Goal: Task Accomplishment & Management: Manage account settings

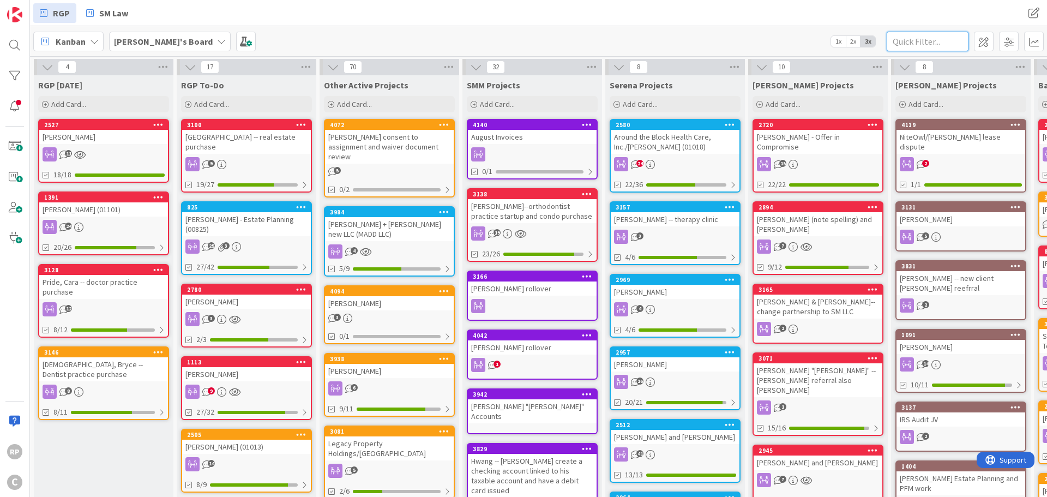
click at [913, 41] on input "text" at bounding box center [928, 42] width 82 height 20
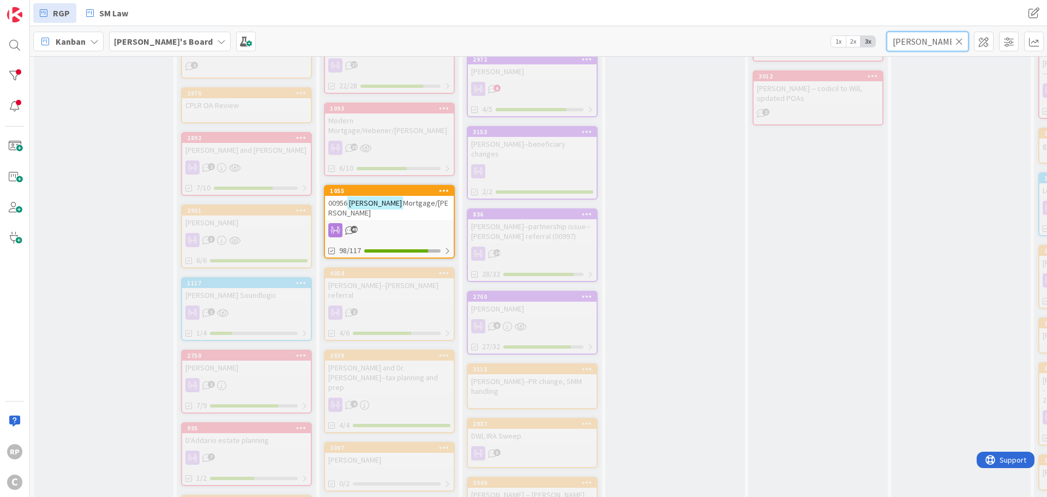
scroll to position [709, 0]
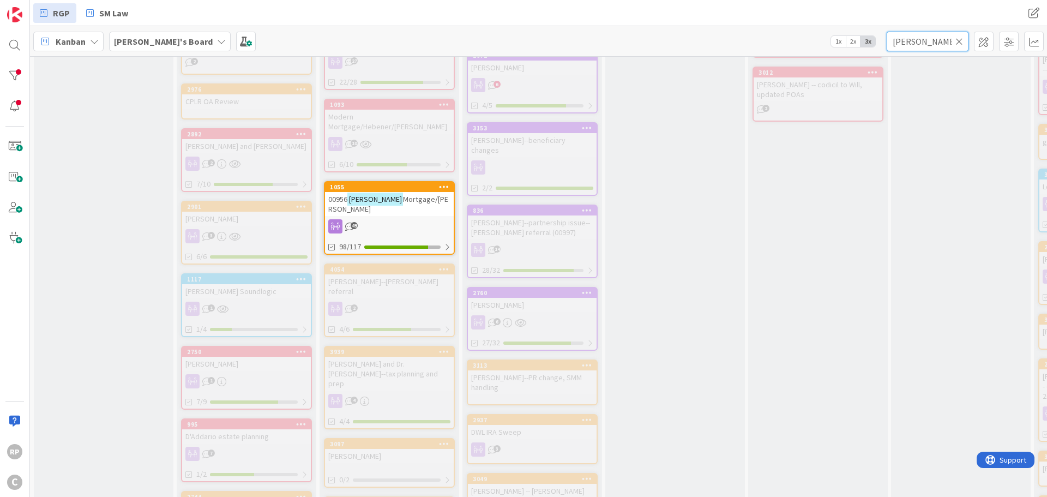
type input "[PERSON_NAME]"
click at [376, 183] on div "1055" at bounding box center [392, 187] width 124 height 8
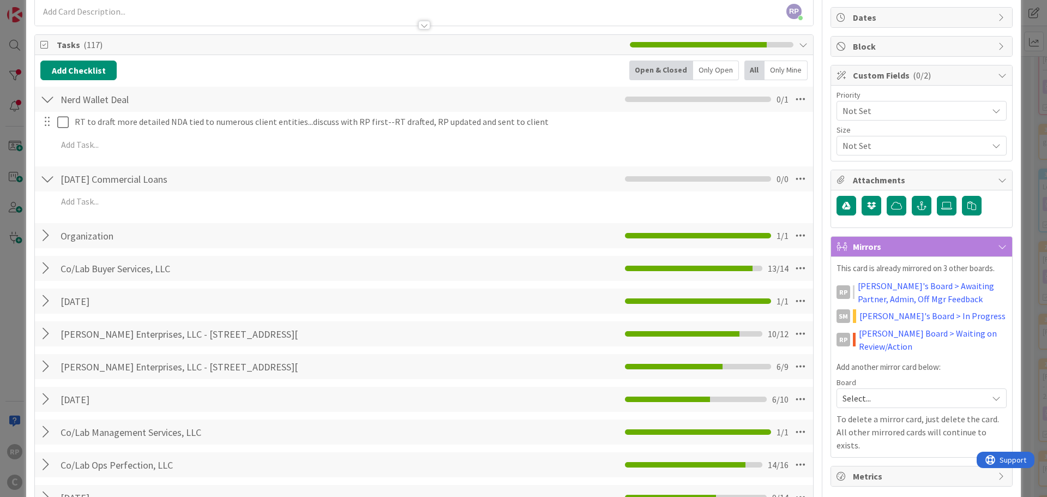
scroll to position [109, 0]
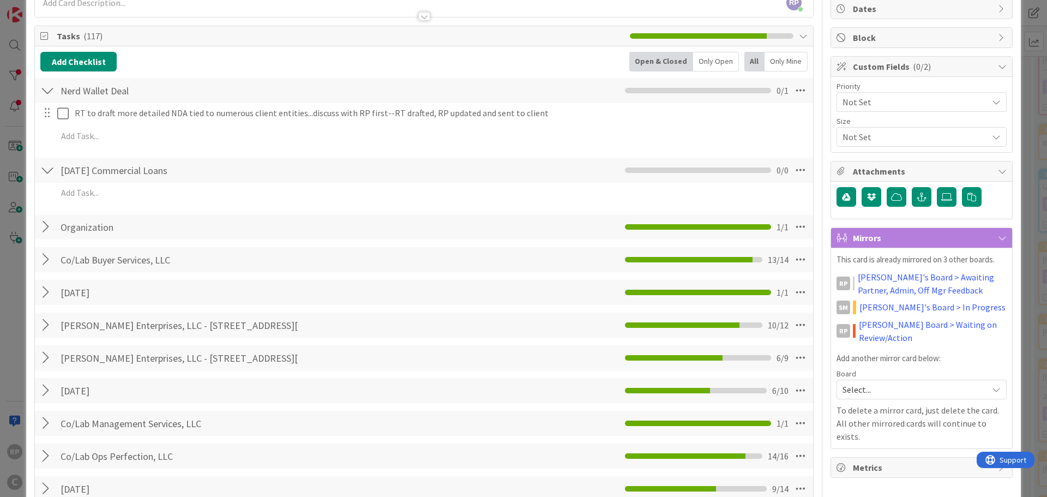
click at [45, 175] on div at bounding box center [47, 170] width 14 height 20
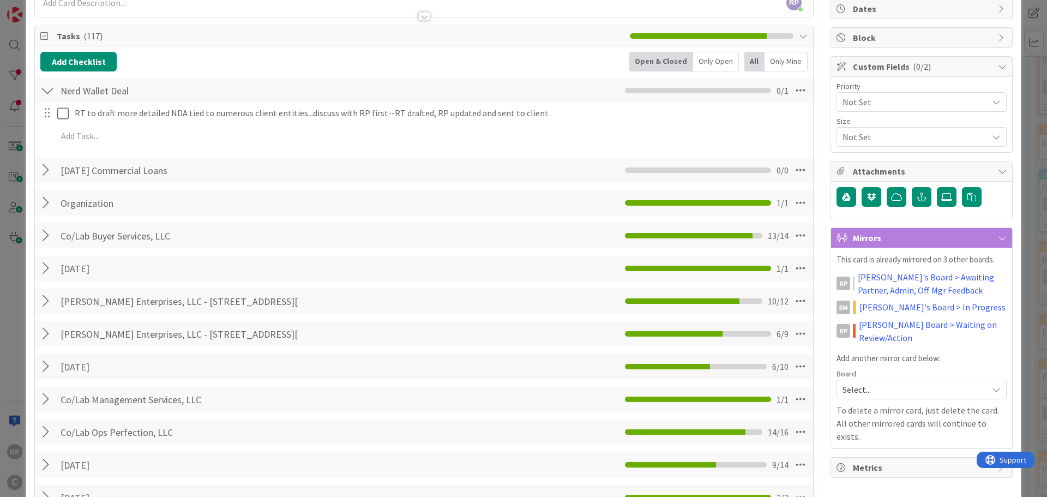
click at [45, 175] on div at bounding box center [47, 170] width 14 height 20
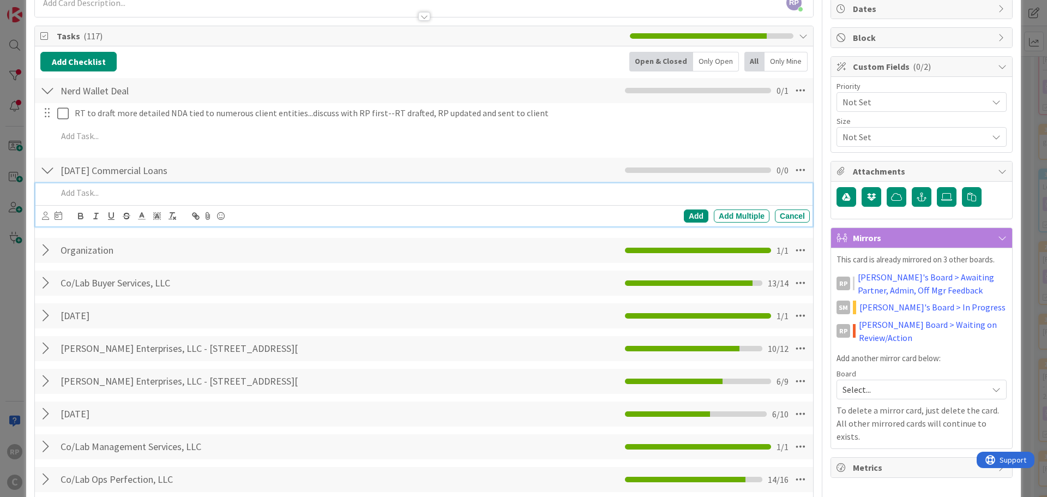
click at [109, 194] on p at bounding box center [431, 193] width 748 height 13
click at [255, 191] on p "review and work through referral agreement" at bounding box center [431, 193] width 748 height 13
click at [684, 215] on div "Add" at bounding box center [696, 215] width 25 height 13
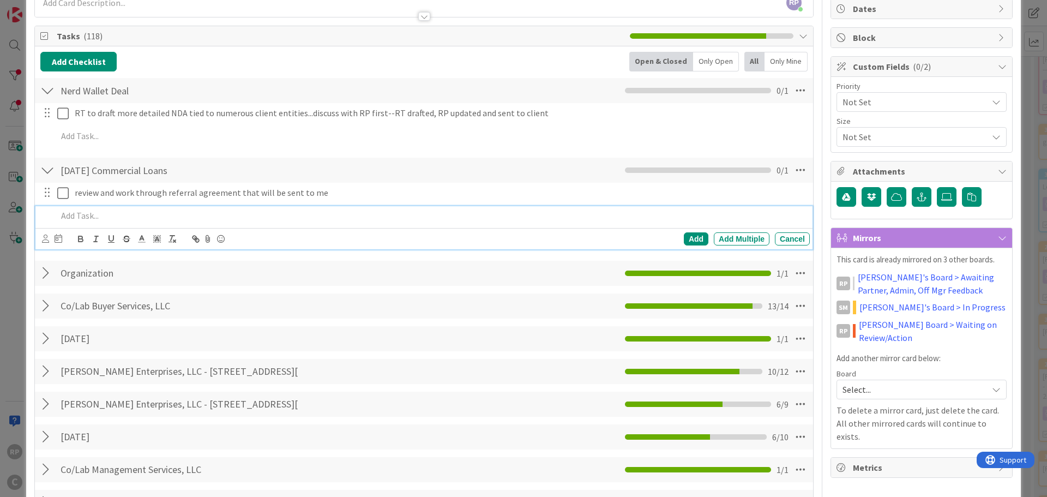
click at [122, 211] on p at bounding box center [431, 215] width 748 height 13
click at [685, 237] on div "Add" at bounding box center [696, 238] width 25 height 13
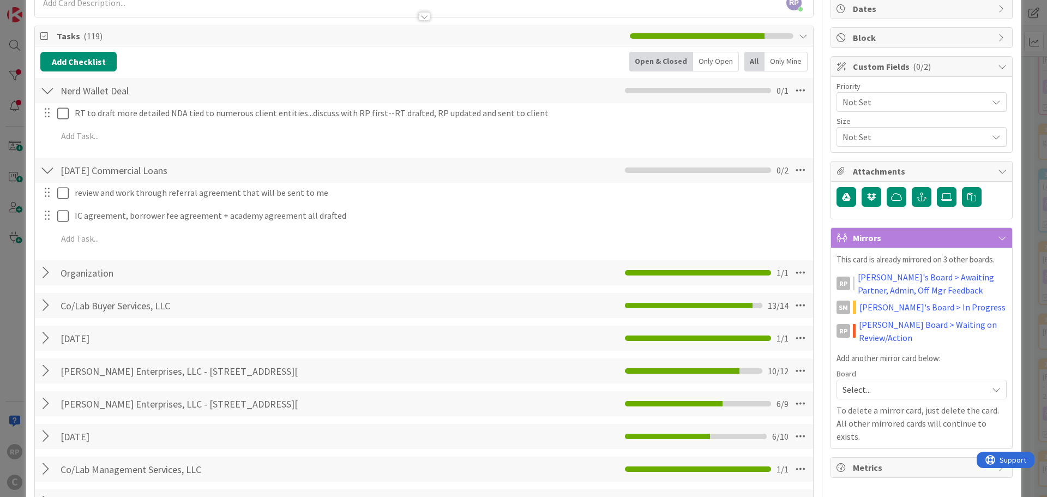
scroll to position [55, 0]
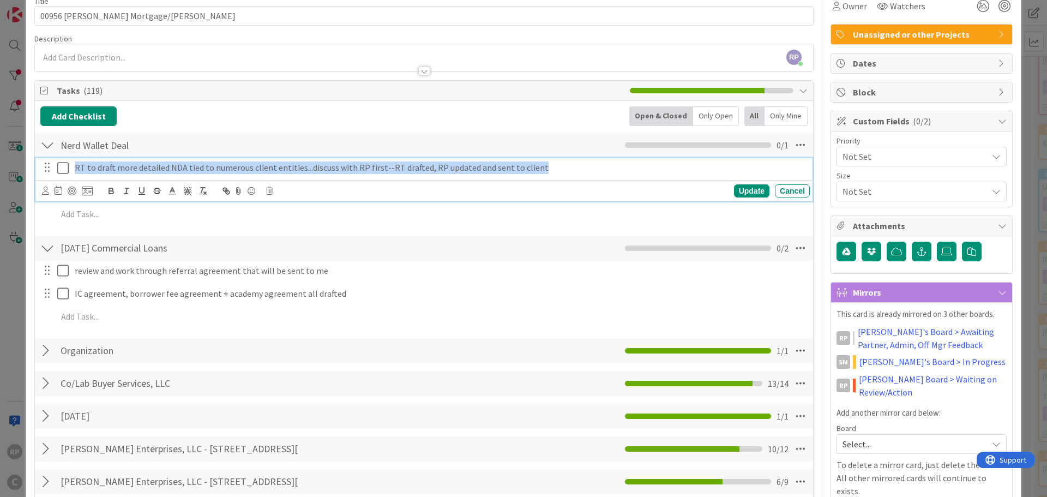
drag, startPoint x: 573, startPoint y: 171, endPoint x: 3, endPoint y: 177, distance: 570.6
click at [3, 177] on div "ID 1055 [PERSON_NAME]'s Board Other Active Projects Title 32 / 128 00956 [PERSO…" at bounding box center [523, 248] width 1047 height 497
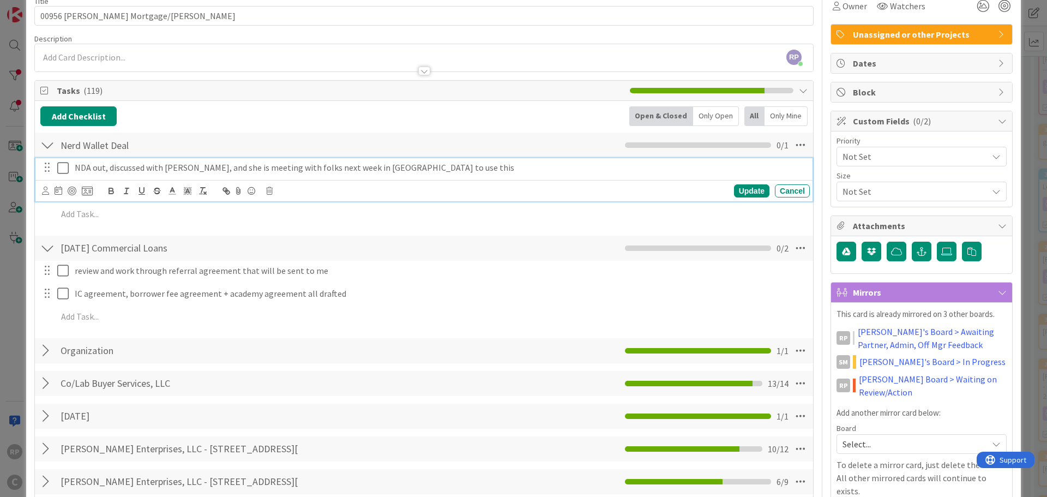
click at [741, 181] on div "Update Cancel" at bounding box center [423, 190] width 777 height 21
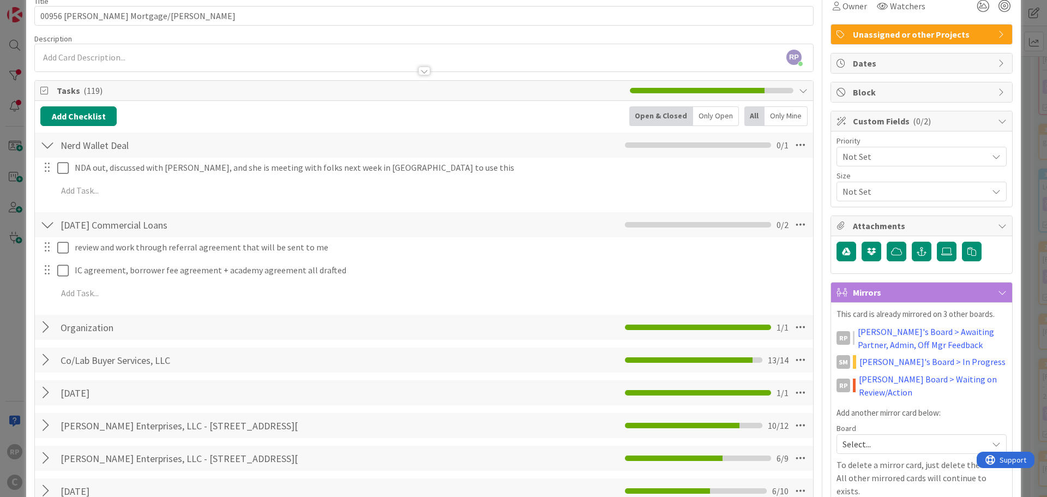
click at [745, 193] on div "NDA out, discussed with [PERSON_NAME], and she is meeting with folks next week …" at bounding box center [424, 181] width 768 height 47
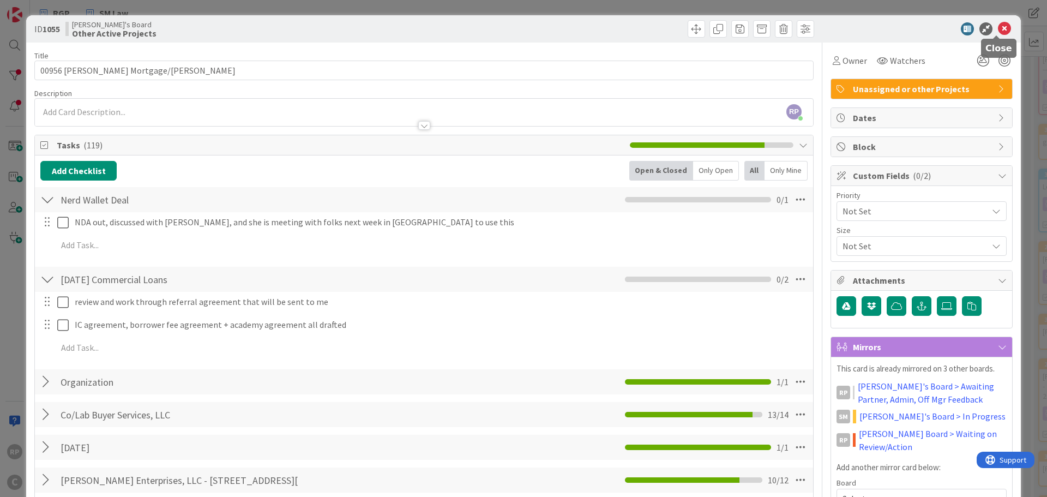
click at [998, 29] on icon at bounding box center [1004, 28] width 13 height 13
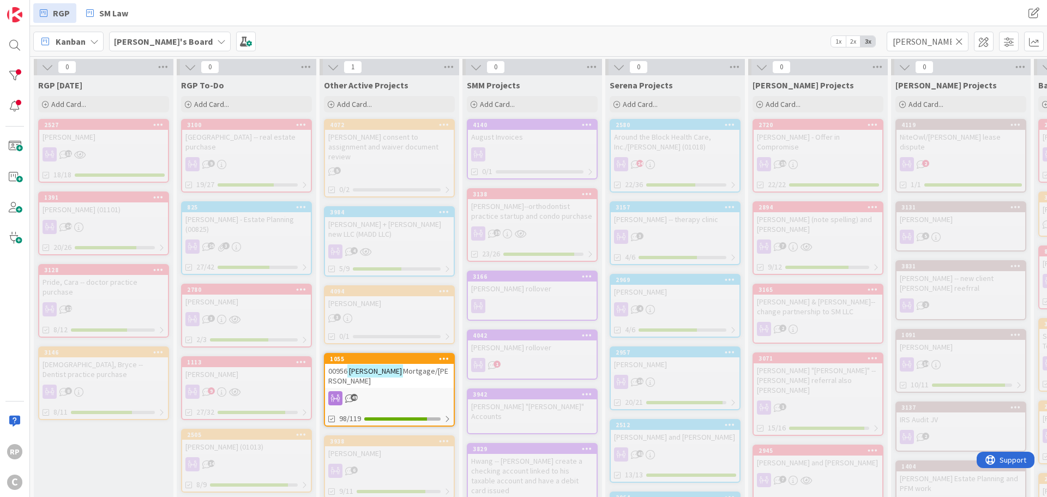
click at [961, 42] on icon at bounding box center [960, 42] width 8 height 10
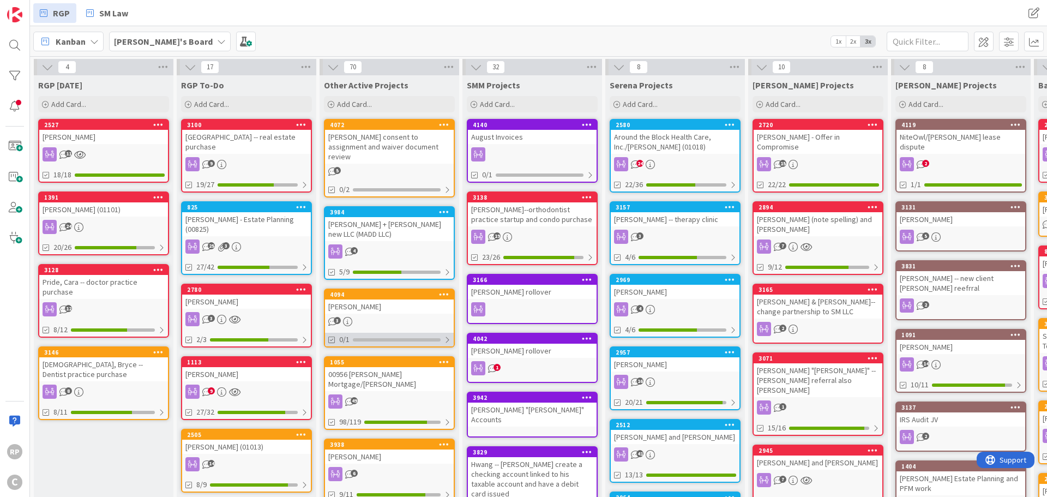
scroll to position [55, 0]
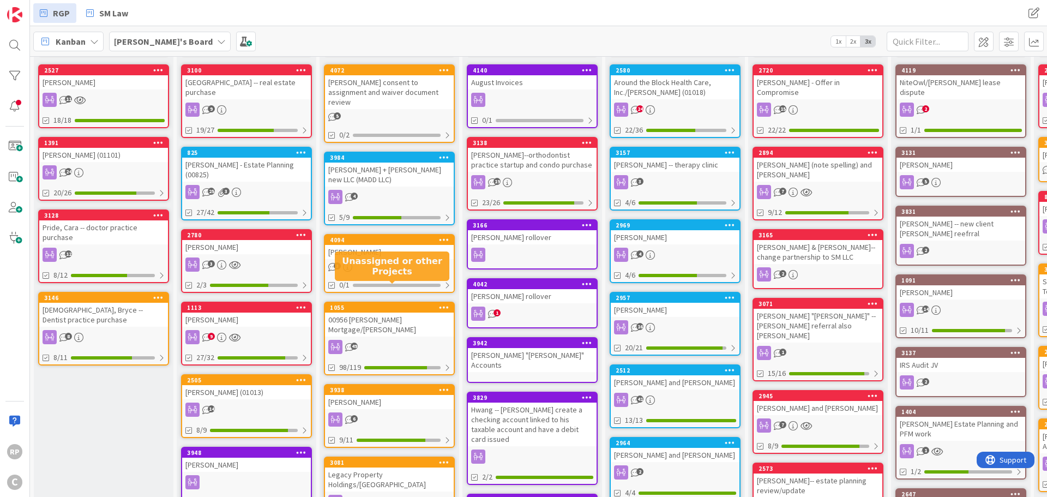
click at [392, 304] on div "1055" at bounding box center [392, 308] width 124 height 8
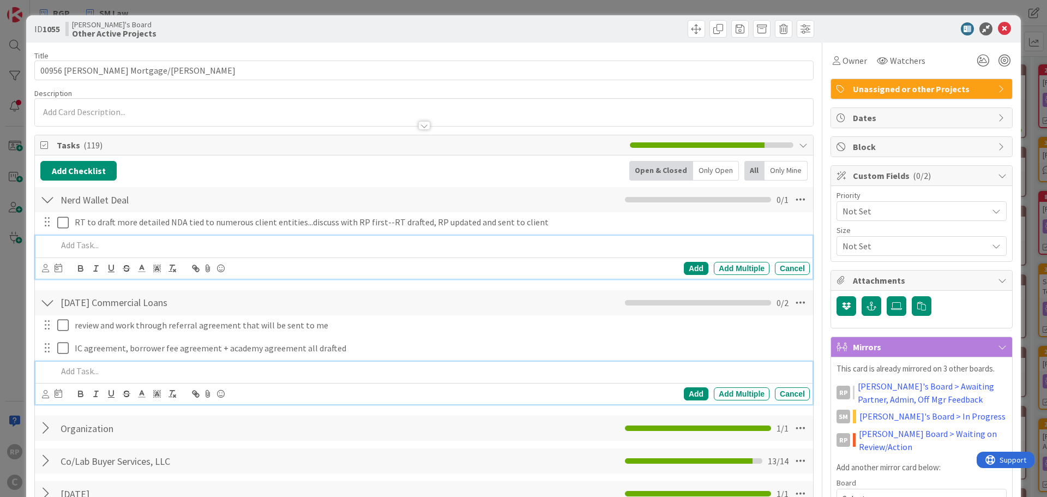
click at [105, 376] on p at bounding box center [431, 371] width 748 height 13
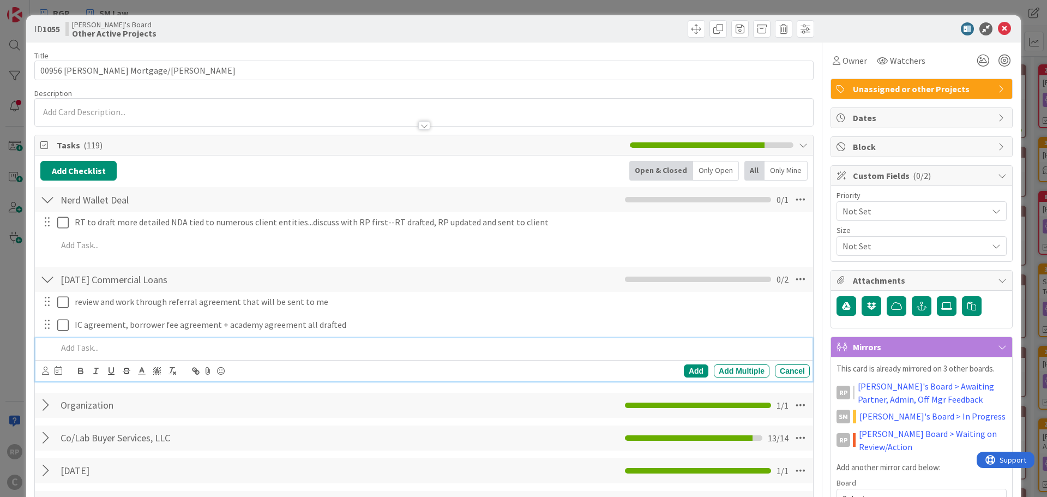
click at [85, 349] on p at bounding box center [431, 347] width 748 height 13
click at [693, 370] on div "Add" at bounding box center [696, 370] width 25 height 13
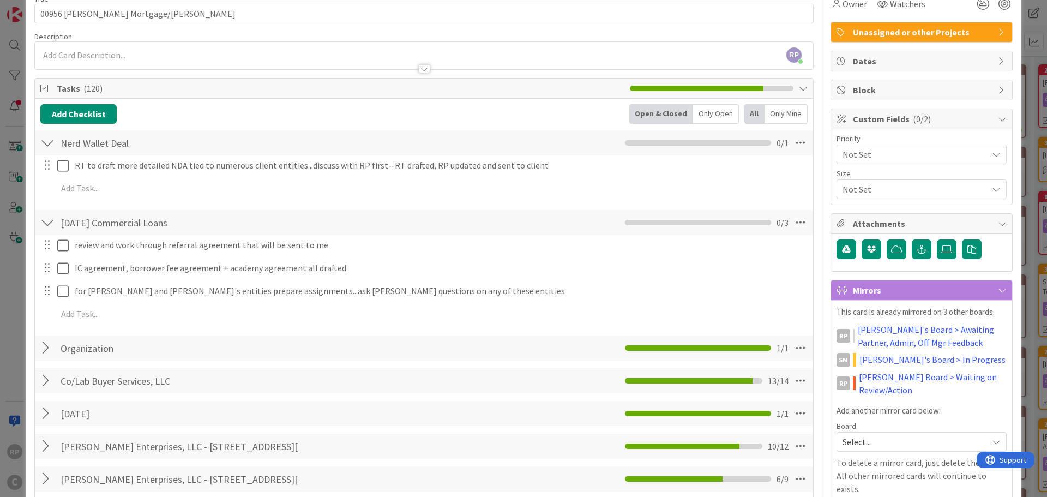
scroll to position [55, 0]
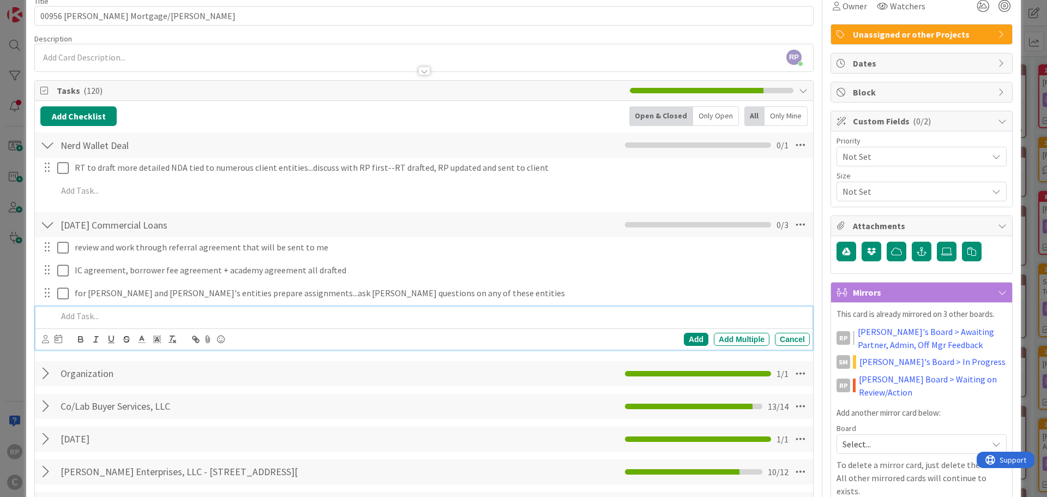
click at [90, 307] on div at bounding box center [431, 316] width 757 height 19
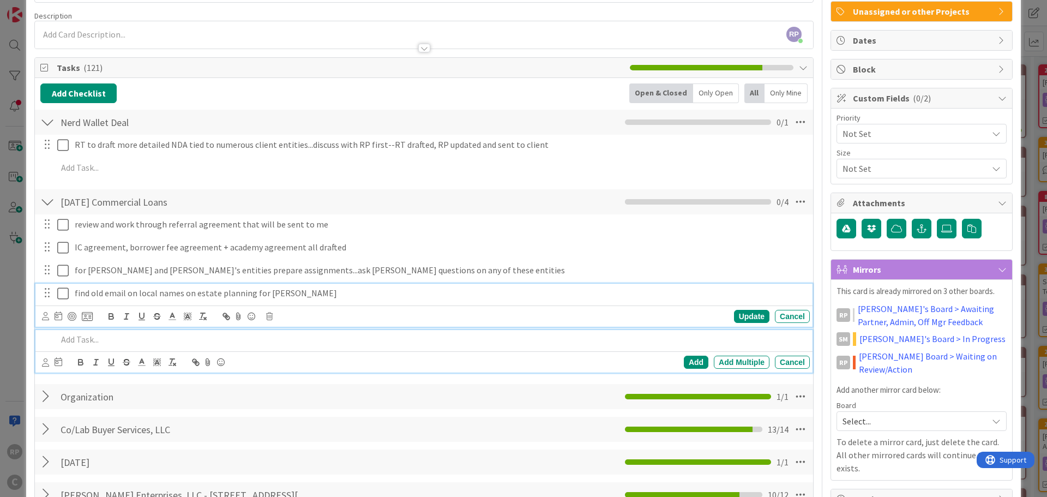
scroll to position [101, 0]
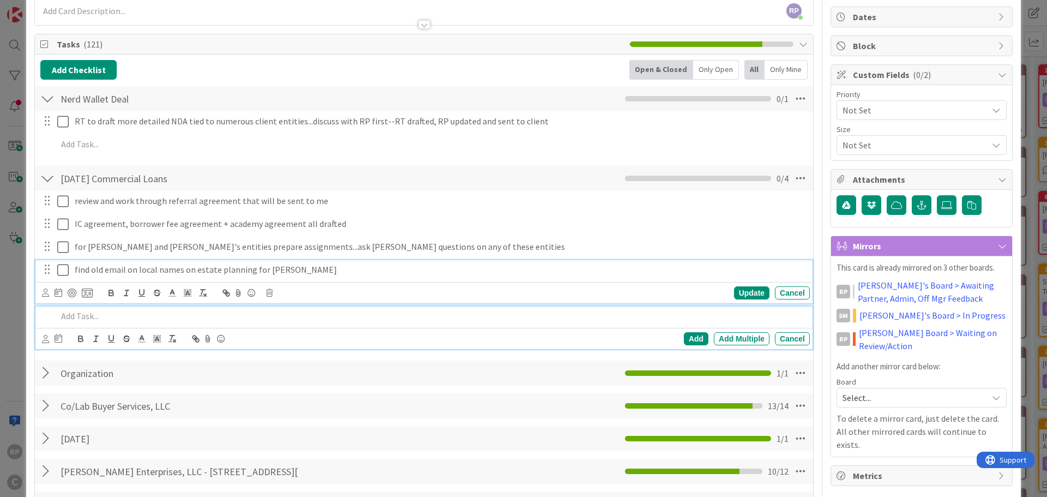
click at [303, 292] on div "find old email on local names on estate planning for Megan Update Cancel" at bounding box center [423, 281] width 777 height 43
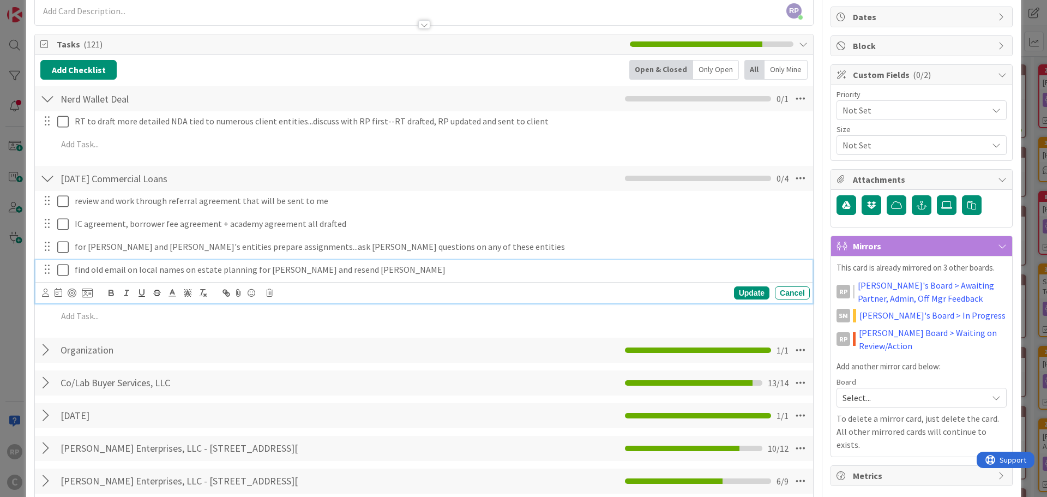
click at [336, 272] on p "find old email on local names on estate planning for Megan and resend toher" at bounding box center [440, 269] width 731 height 13
click at [340, 273] on p "find old email on local names on estate planning for Megan and resend toher" at bounding box center [440, 269] width 731 height 13
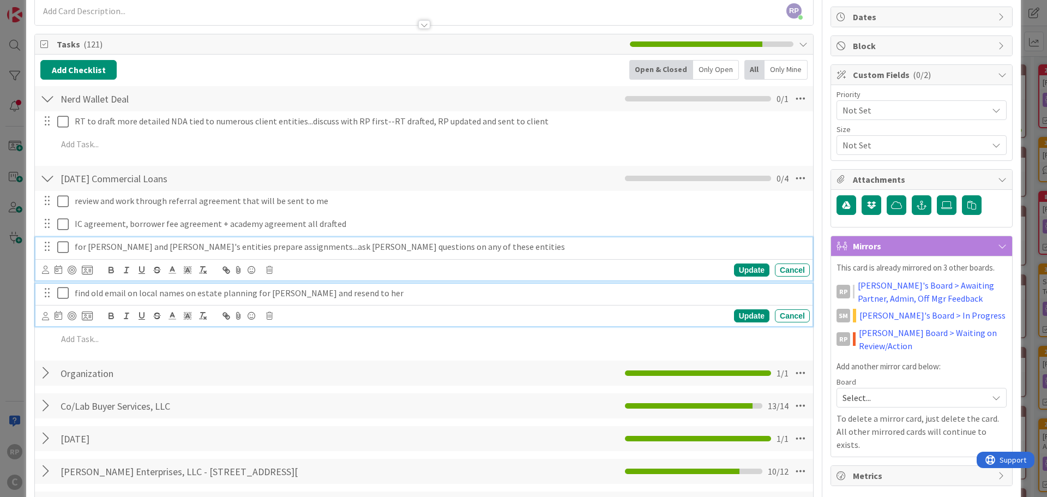
scroll to position [124, 0]
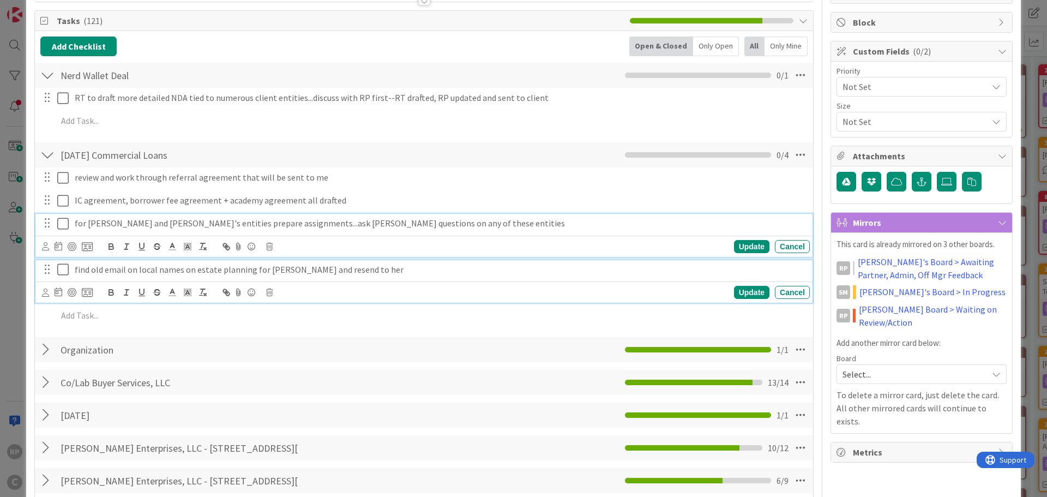
click at [504, 240] on div "for Megan and Laban's entities prepare assignments...ask Megan questions on any…" at bounding box center [423, 235] width 777 height 43
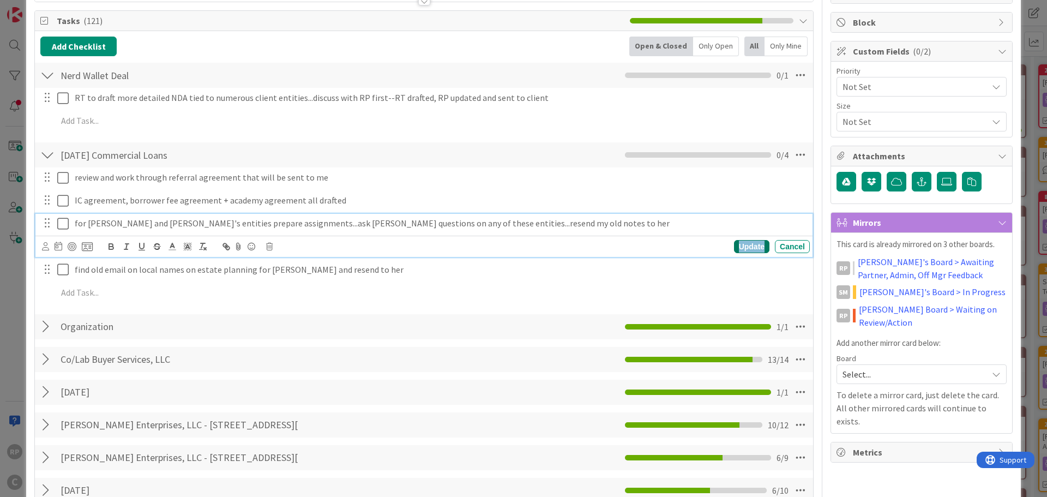
click at [745, 244] on div "Update" at bounding box center [751, 246] width 35 height 13
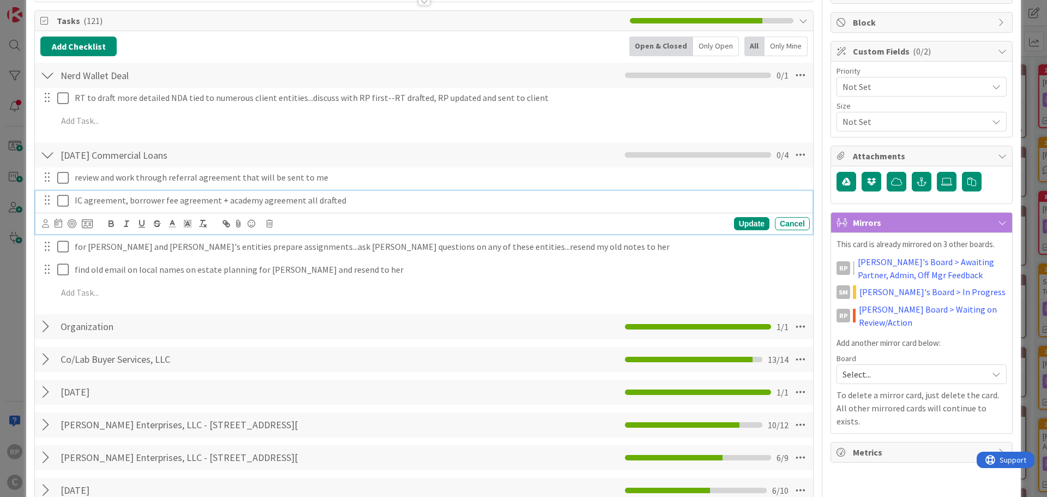
click at [380, 198] on p "IC agreement, borrower fee agreement + academy agreement all drafted" at bounding box center [440, 200] width 731 height 13
click at [742, 226] on div "Update" at bounding box center [751, 223] width 35 height 13
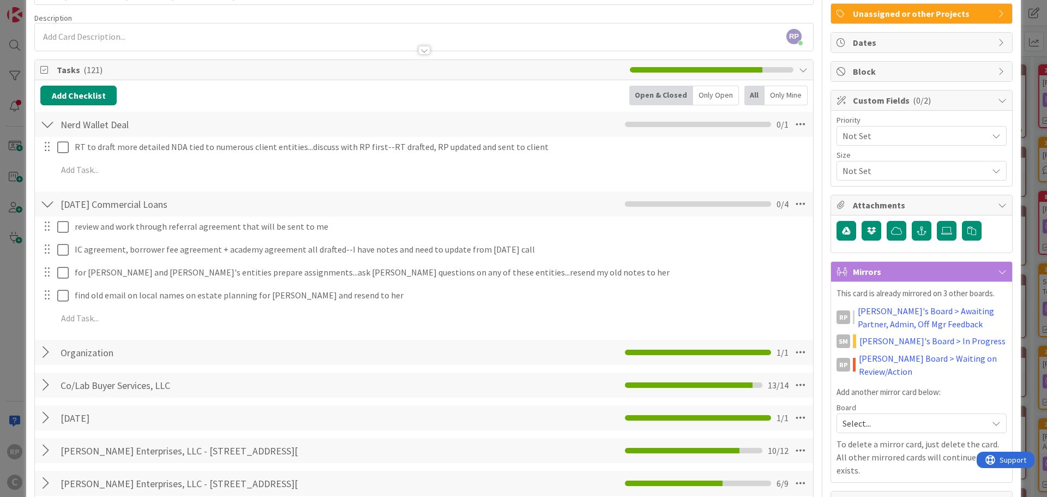
scroll to position [0, 0]
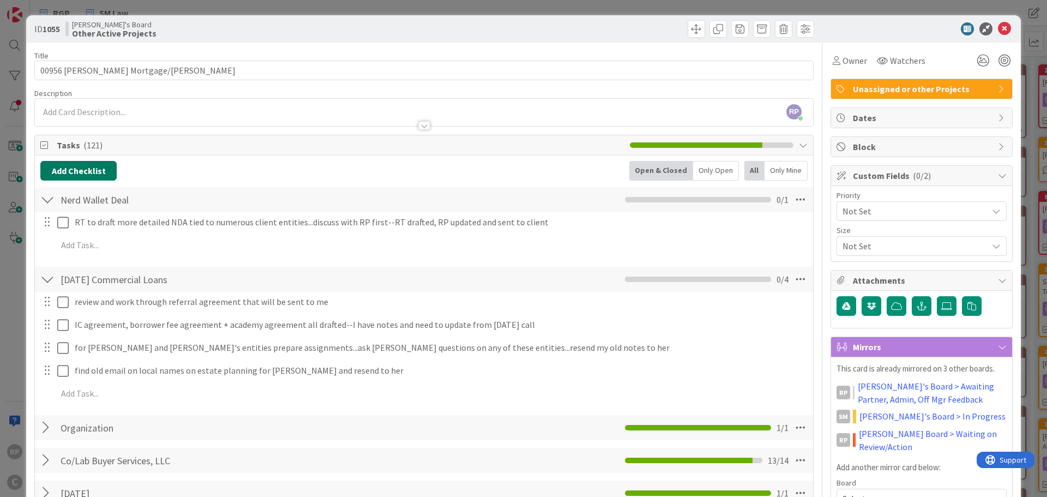
click at [66, 171] on button "Add Checklist" at bounding box center [78, 171] width 76 height 20
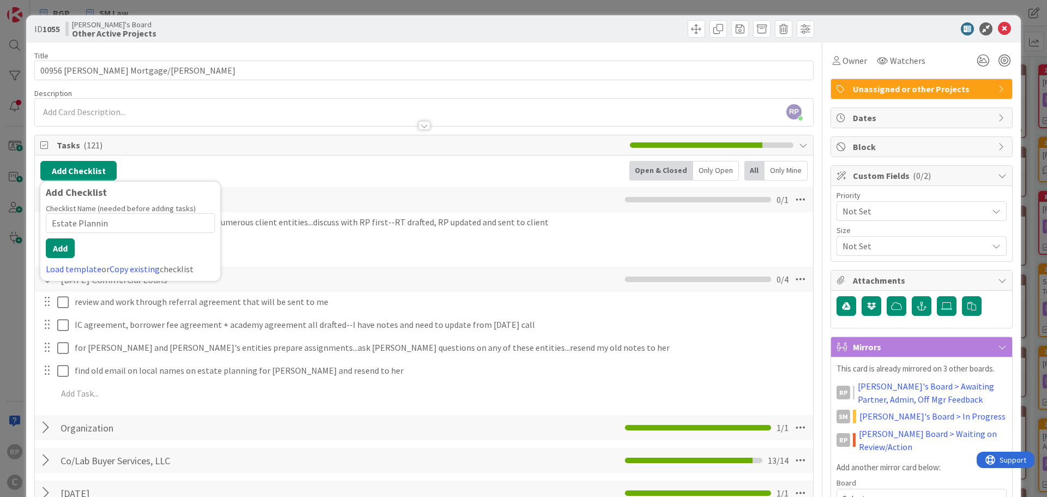
type input "Estate Planning"
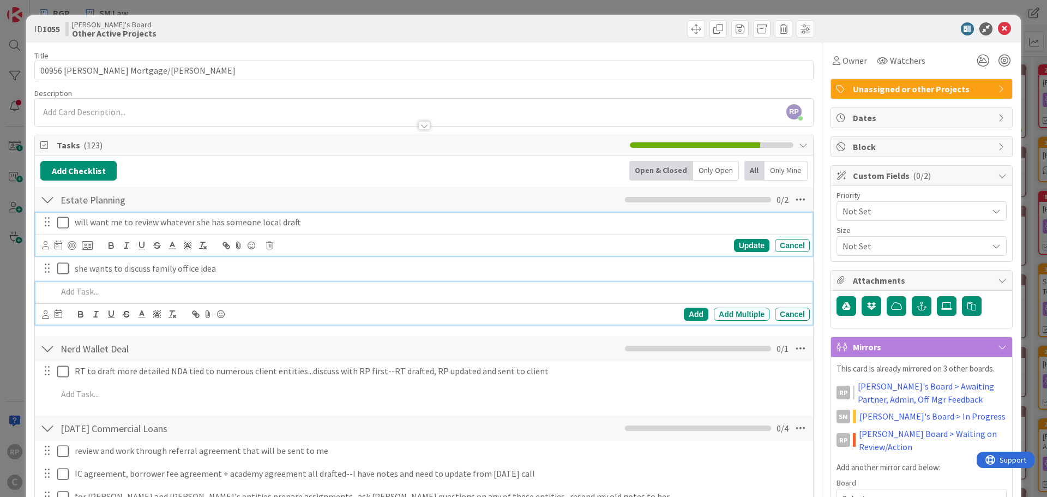
click at [333, 226] on p "will want me to review whatever she has someone local draft" at bounding box center [440, 222] width 731 height 13
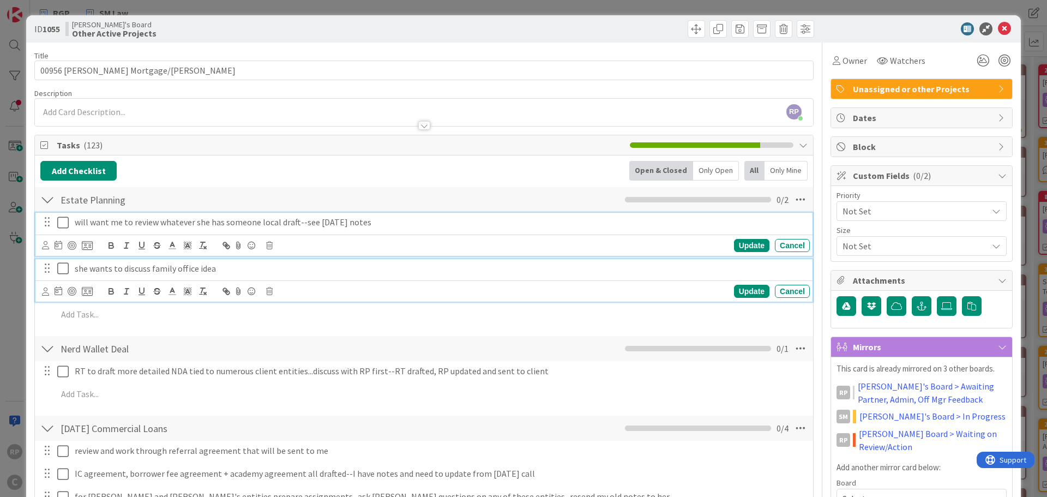
click at [382, 261] on div "she wants to discuss family office idea" at bounding box center [440, 268] width 740 height 19
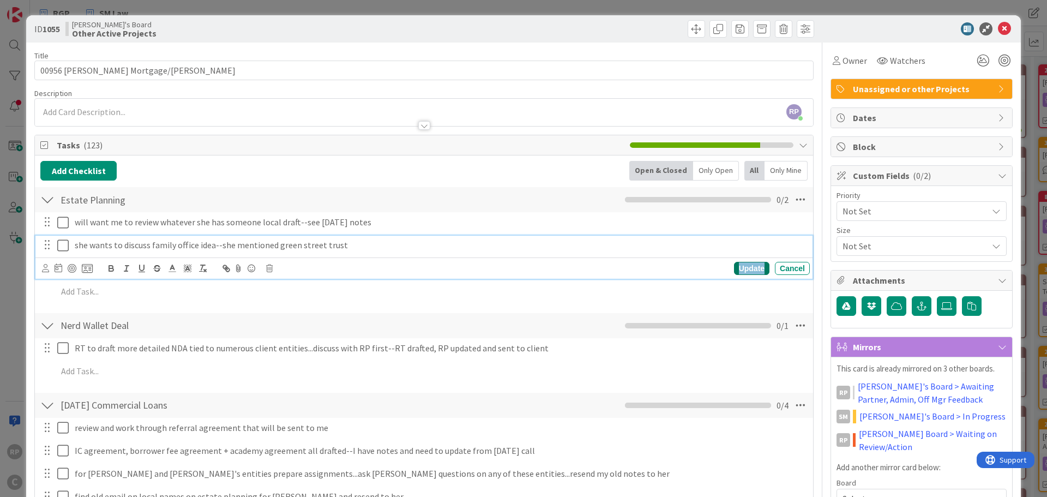
click at [750, 273] on div "Update" at bounding box center [751, 268] width 35 height 13
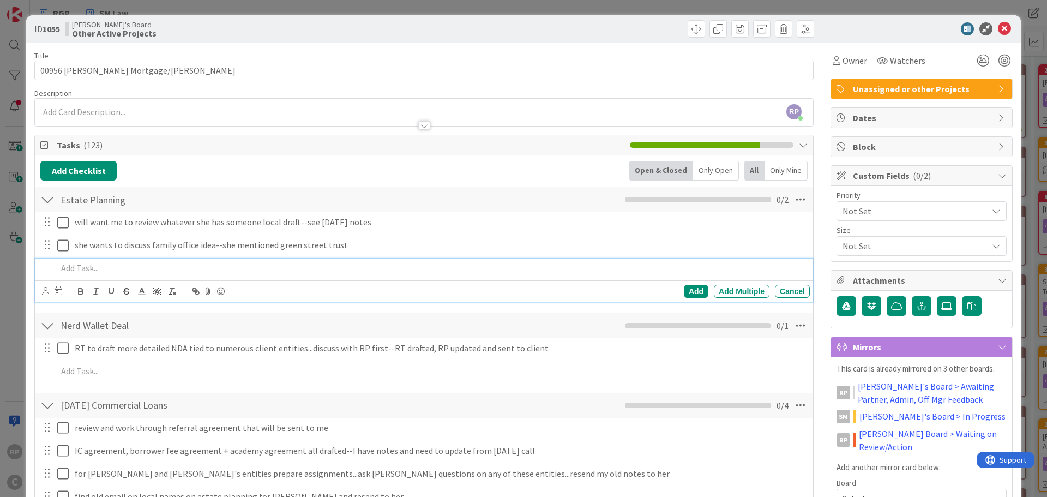
click at [113, 267] on p at bounding box center [431, 268] width 748 height 13
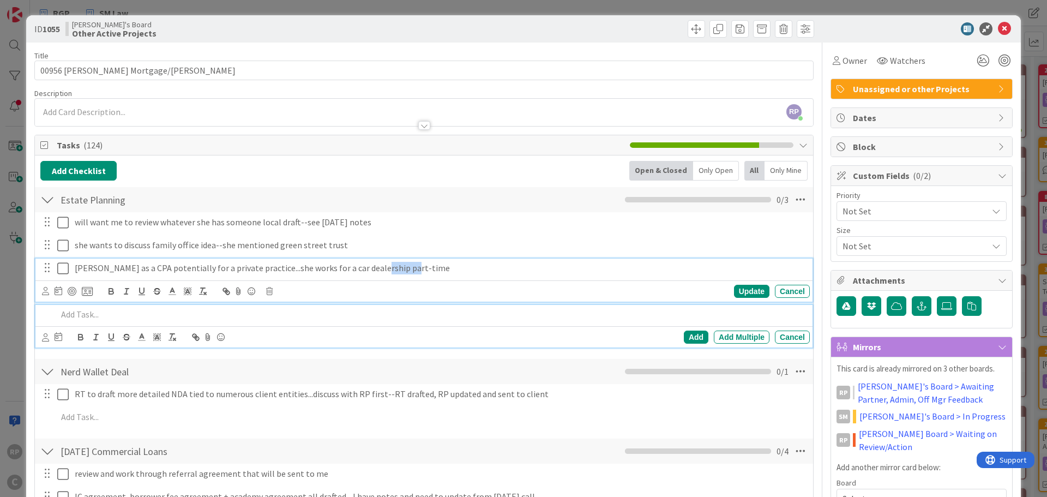
drag, startPoint x: 411, startPoint y: 266, endPoint x: 368, endPoint y: 264, distance: 42.6
click at [368, 264] on p "Cherie as a CPA potentially for a private practice...she works for a car dealer…" at bounding box center [440, 268] width 731 height 13
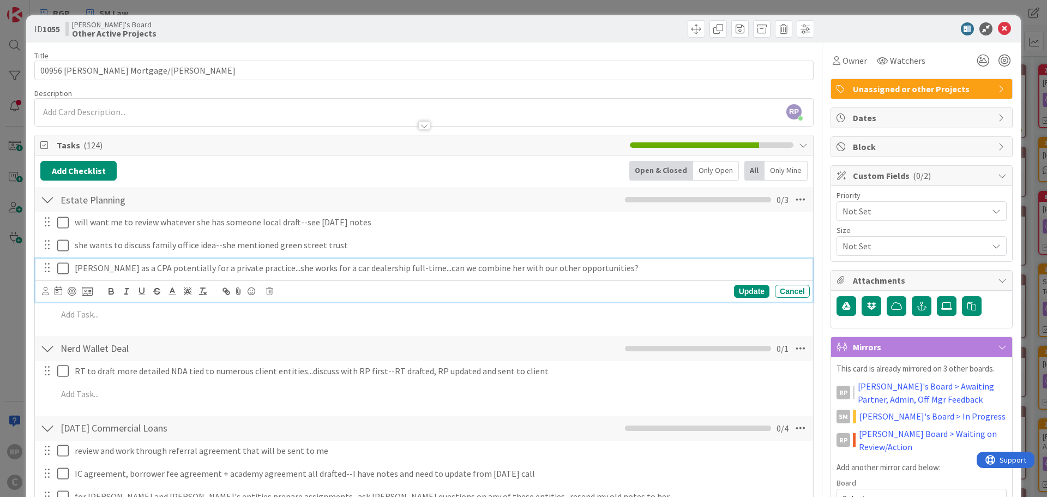
click at [620, 259] on div "Cherie as a CPA potentially for a private practice...she works for a car dealer…" at bounding box center [440, 268] width 740 height 19
drag, startPoint x: 645, startPoint y: 268, endPoint x: 587, endPoint y: 269, distance: 57.8
click at [587, 269] on p "Cherie as a CPA potentially for a private practice...she works for a car dealer…" at bounding box center [440, 268] width 731 height 13
copy p "Megan to follow up."
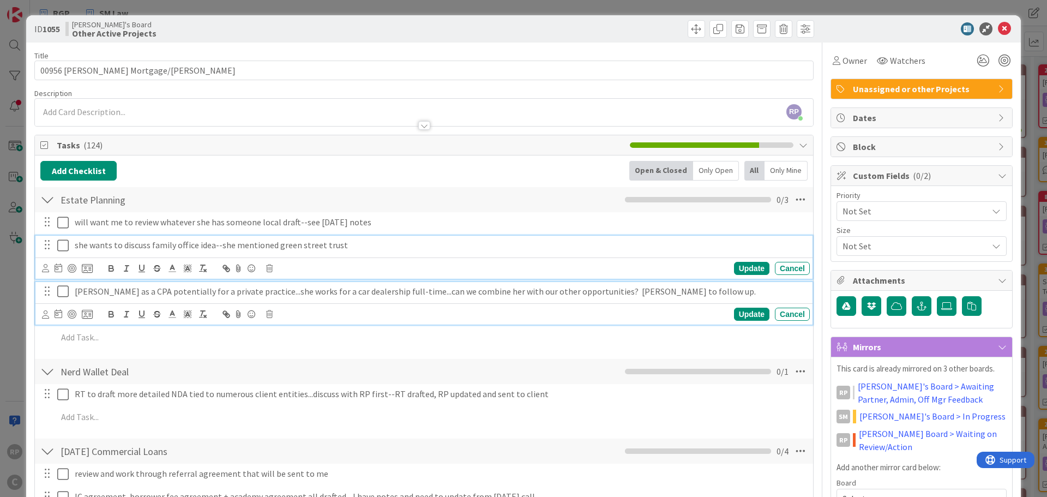
click at [507, 251] on div "she wants to discuss family office idea--she mentioned green street trust" at bounding box center [440, 245] width 740 height 19
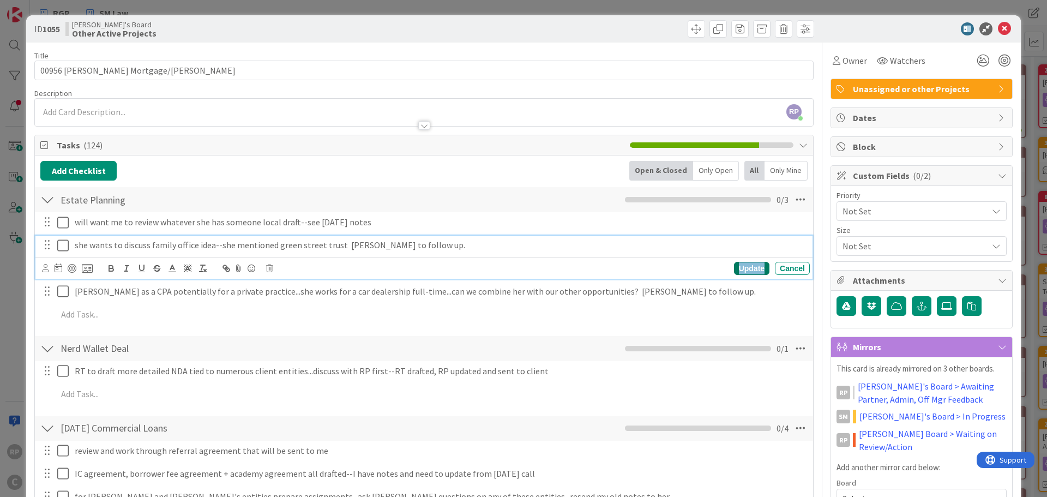
click at [750, 272] on div "Update" at bounding box center [751, 268] width 35 height 13
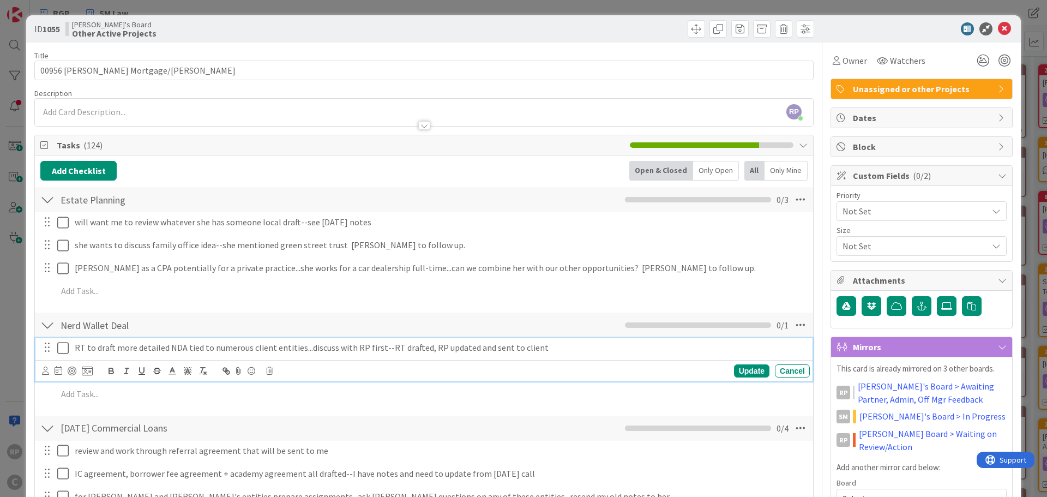
click at [544, 349] on p "RT to draft more detailed NDA tied to numerous client entities...discuss with R…" at bounding box center [440, 347] width 731 height 13
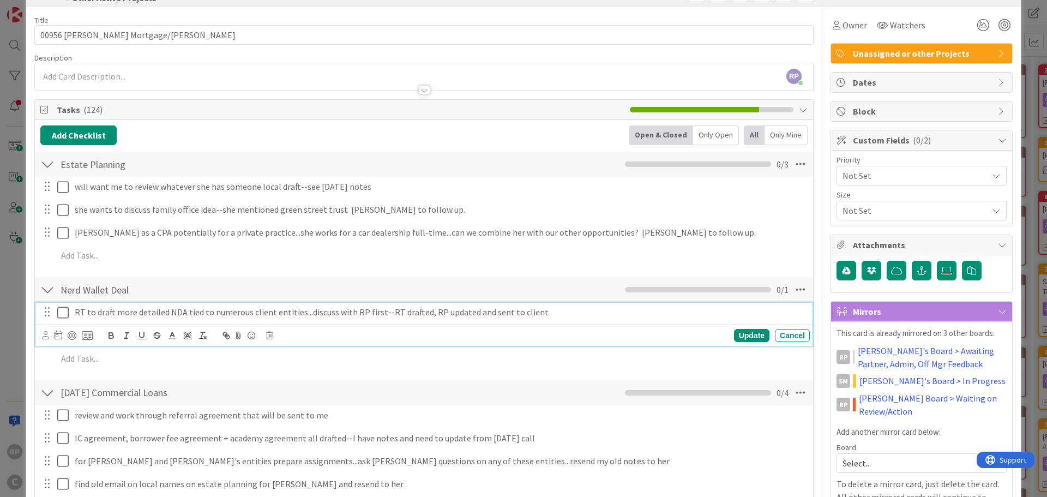
scroll to position [55, 0]
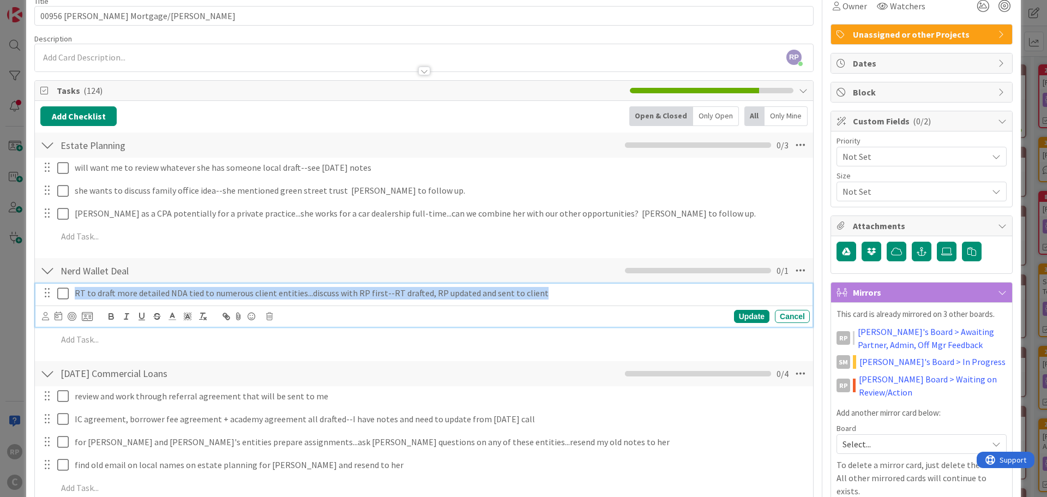
drag, startPoint x: 552, startPoint y: 294, endPoint x: 71, endPoint y: 301, distance: 480.1
click at [71, 301] on div "RT to draft more detailed NDA tied to numerous client entities...discuss with R…" at bounding box center [440, 293] width 740 height 19
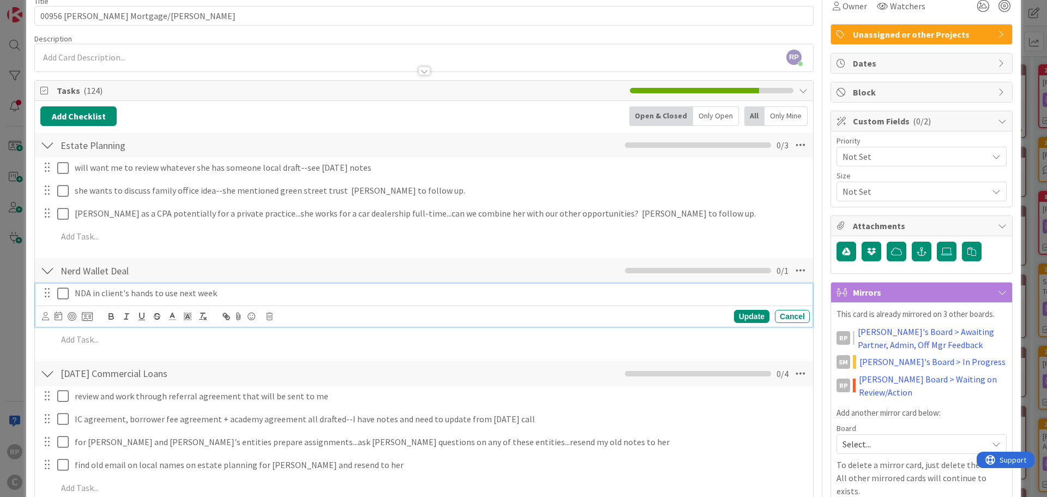
click at [736, 323] on div "Update Cancel" at bounding box center [426, 316] width 768 height 15
click at [735, 316] on div "Update" at bounding box center [751, 316] width 35 height 13
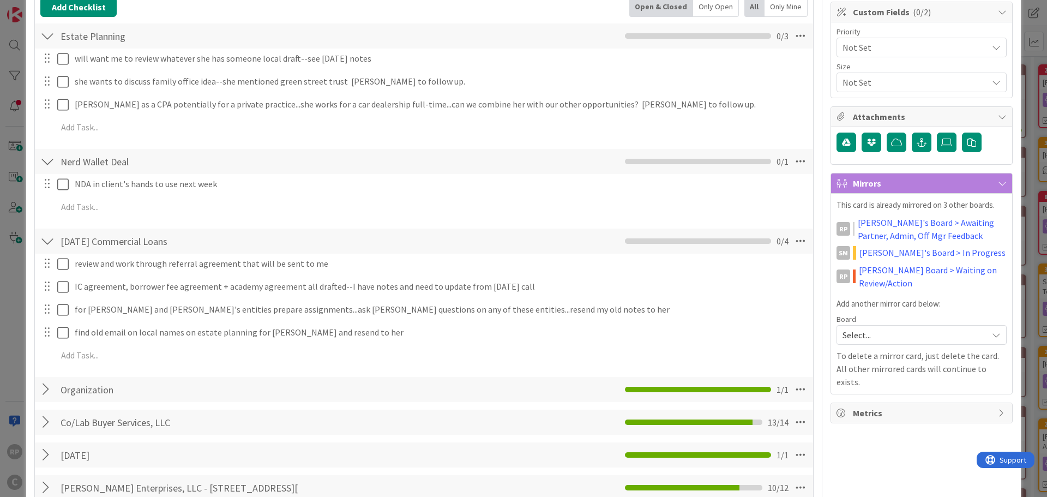
scroll to position [109, 0]
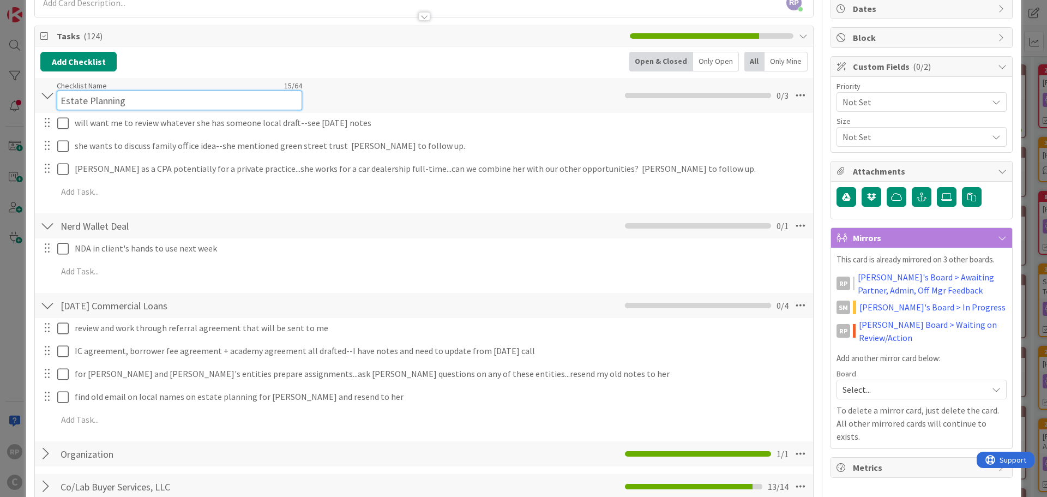
click at [129, 92] on input "Estate Planning" at bounding box center [179, 101] width 245 height 20
type input "Estate Planning and Other"
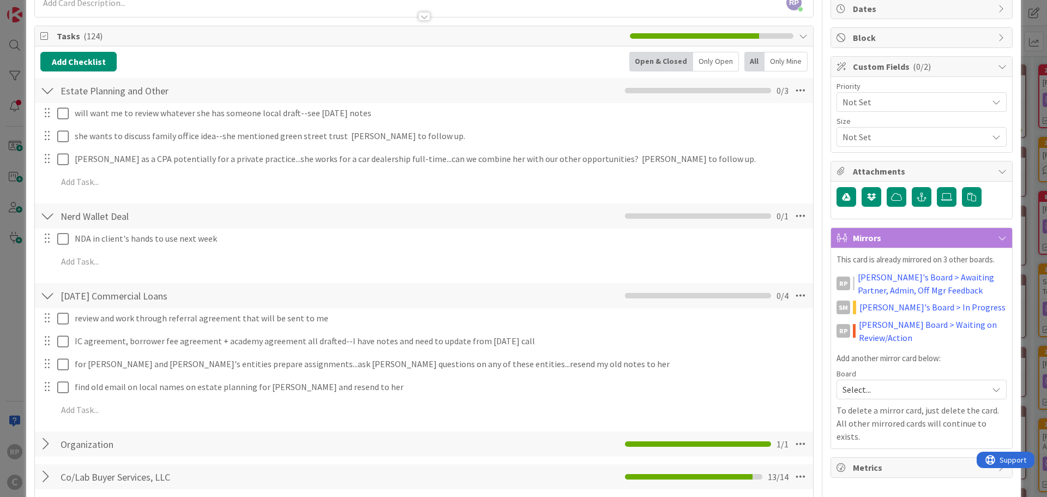
click at [421, 67] on div "Add Checklist Back Open & Closed Only Open All Only Mine" at bounding box center [424, 62] width 768 height 20
